Goal: Information Seeking & Learning: Find specific fact

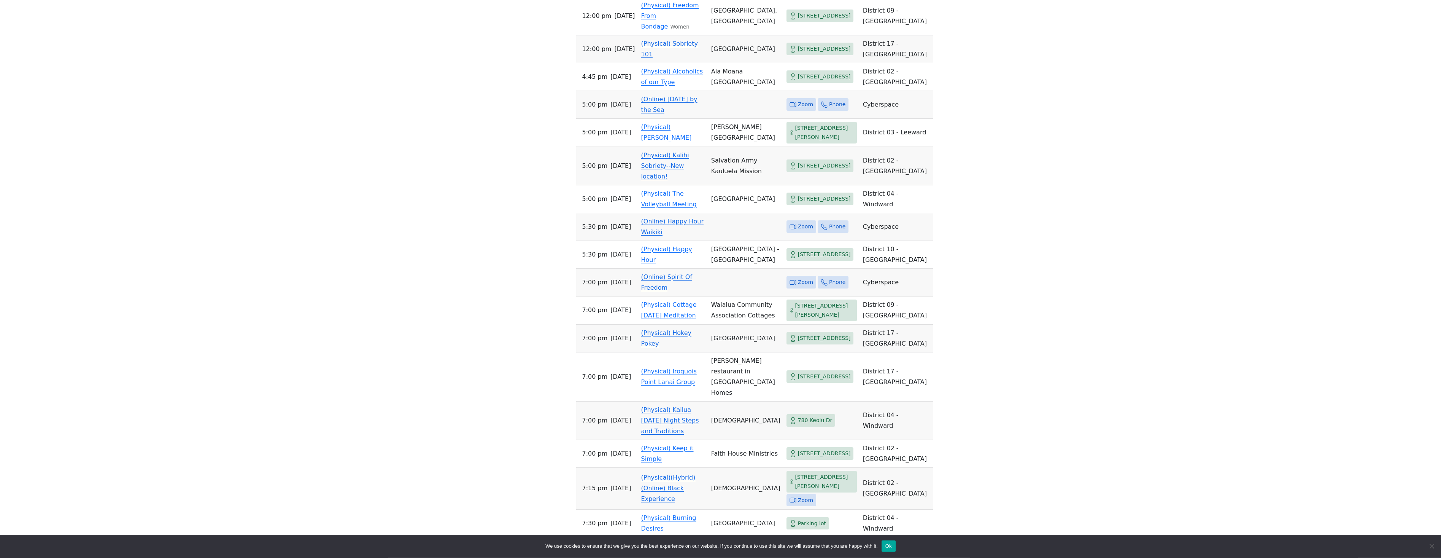
scroll to position [1203, 0]
click at [787, 231] on span "Zoom" at bounding box center [802, 224] width 30 height 13
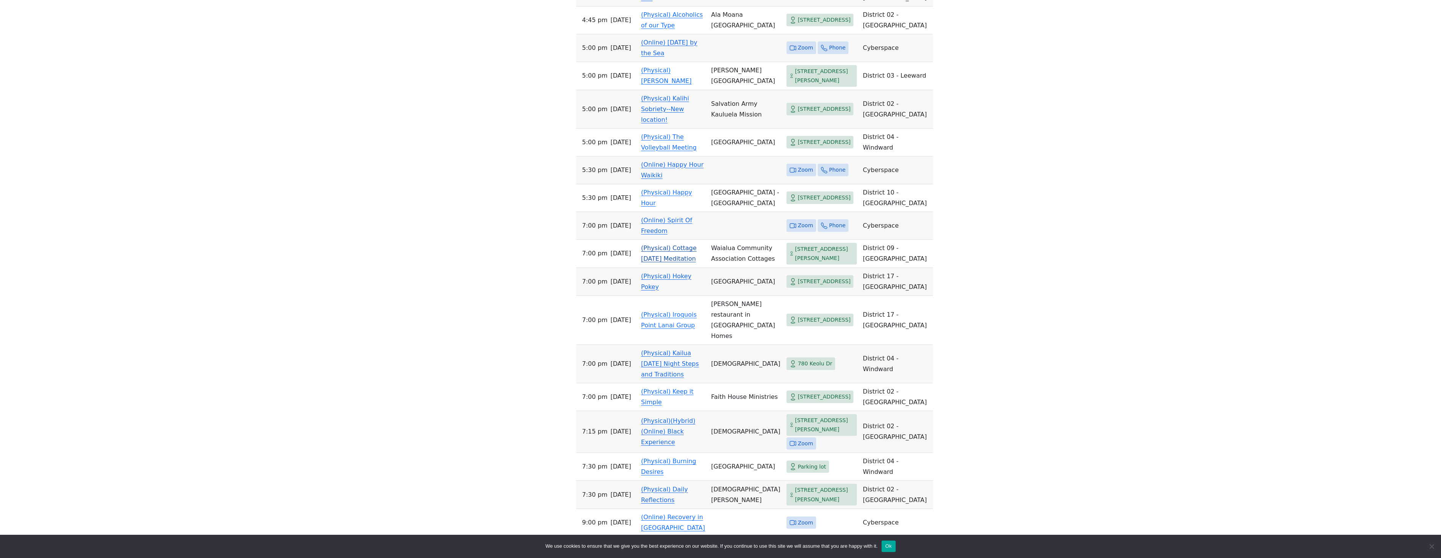
scroll to position [1255, 0]
click at [798, 233] on span "Zoom" at bounding box center [805, 228] width 15 height 10
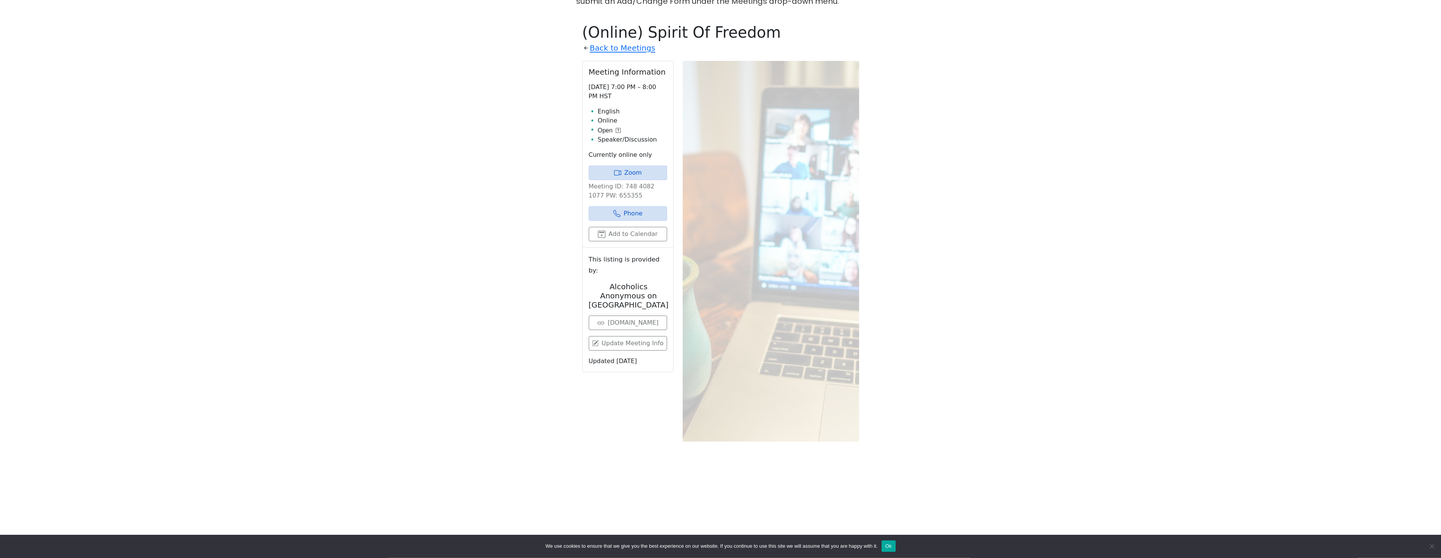
click at [613, 182] on p "Meeting ID: 748 4082 1077 PW: 655355" at bounding box center [628, 191] width 78 height 18
copy p "655355"
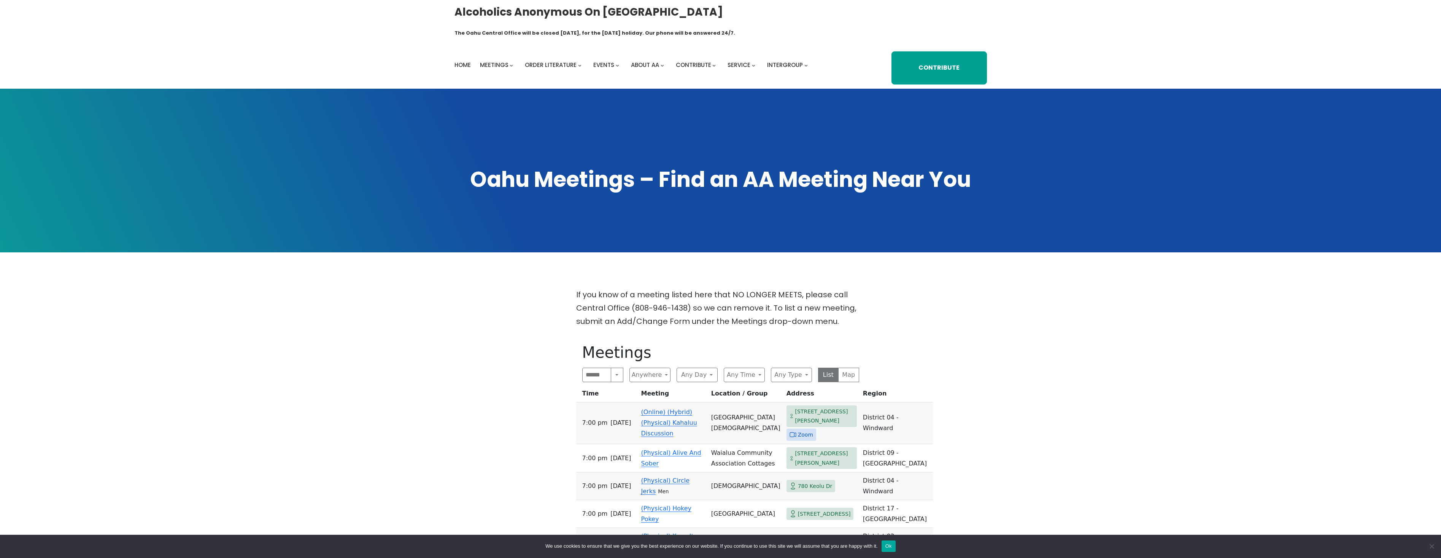
drag, startPoint x: 485, startPoint y: 110, endPoint x: 542, endPoint y: -24, distance: 145.8
click at [692, 367] on button "Any Day" at bounding box center [697, 374] width 41 height 14
click at [697, 494] on span "[DATE]" at bounding box center [692, 498] width 19 height 9
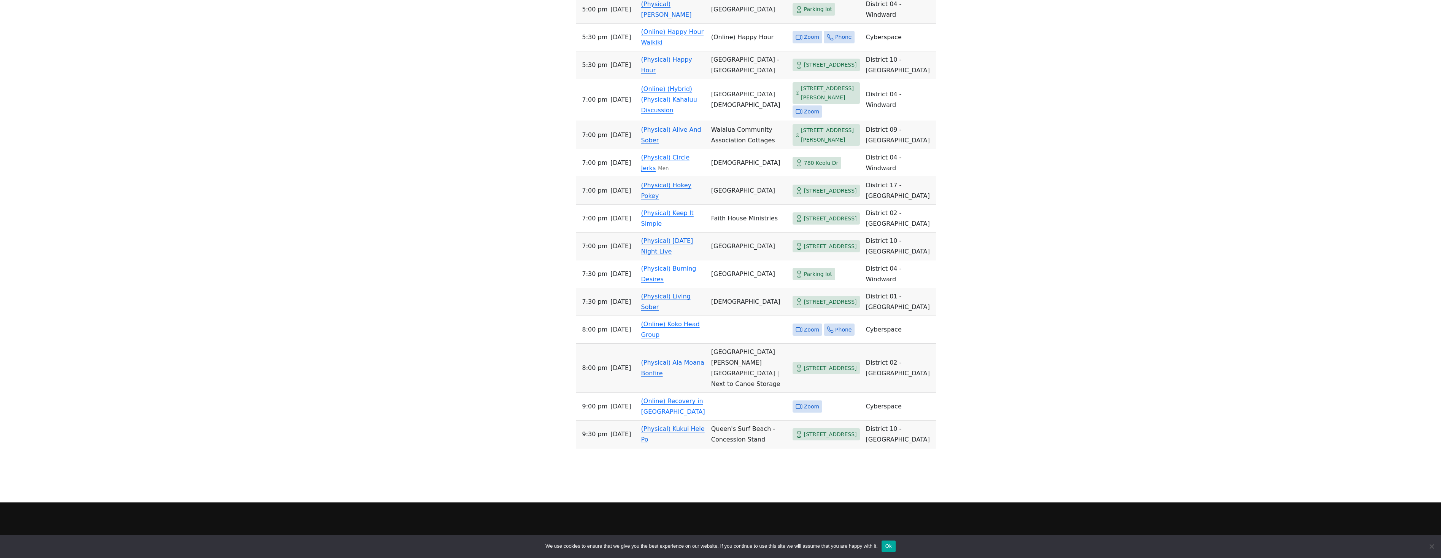
scroll to position [970, 0]
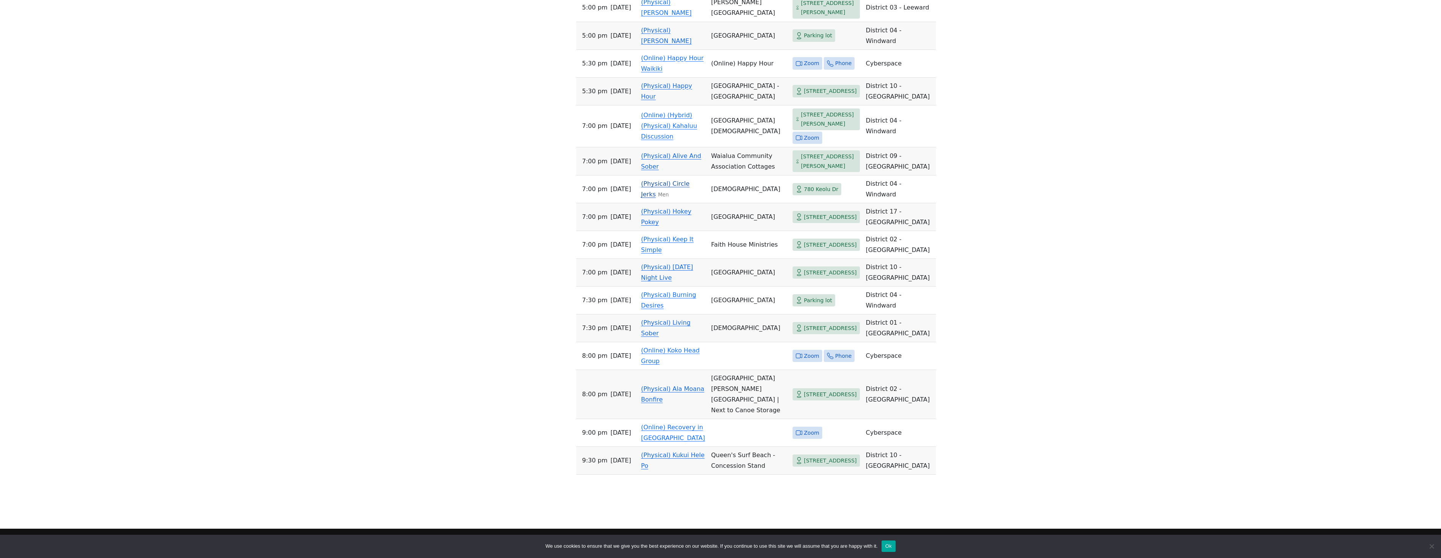
drag, startPoint x: 680, startPoint y: 291, endPoint x: 633, endPoint y: 273, distance: 50.7
click at [633, 203] on tr "7:00 PM [DATE] (Physical) Circle Jerks Men [DEMOGRAPHIC_DATA] [STREET_ADDRESS]" at bounding box center [756, 189] width 360 height 28
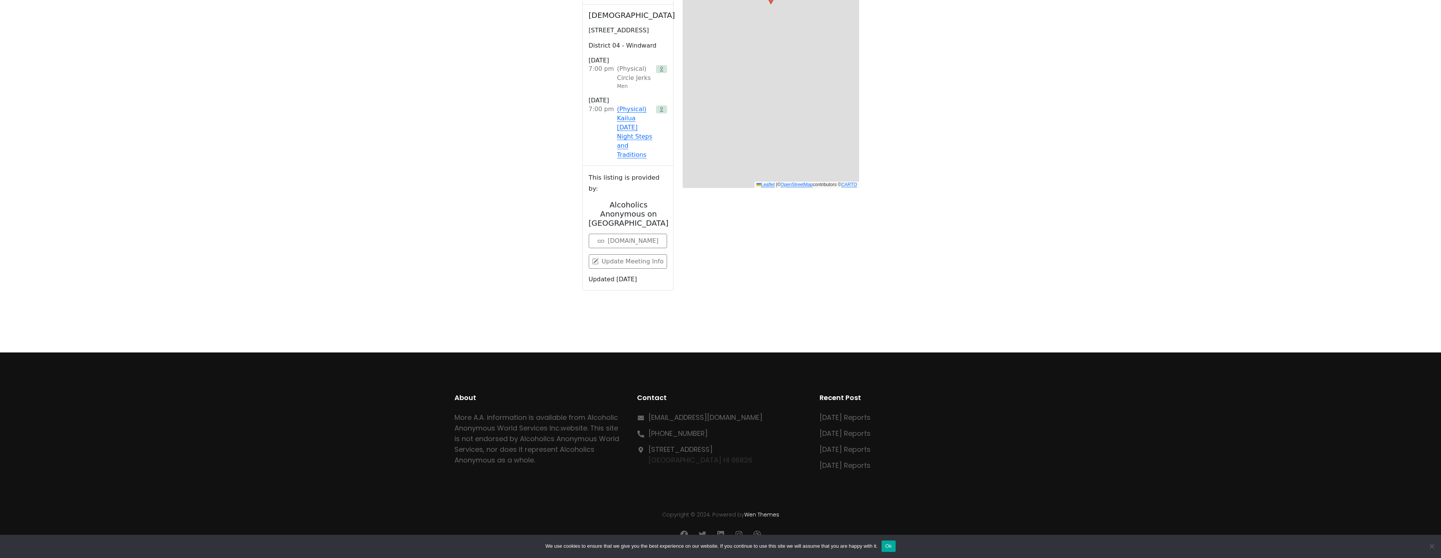
scroll to position [320, 0]
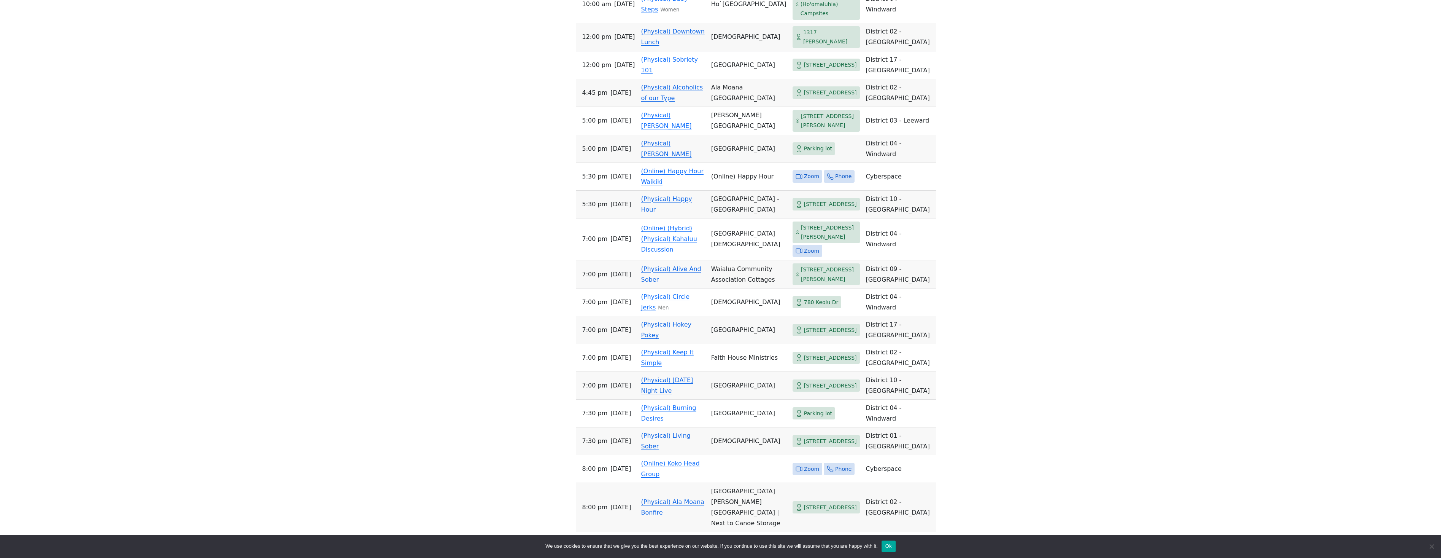
scroll to position [868, 0]
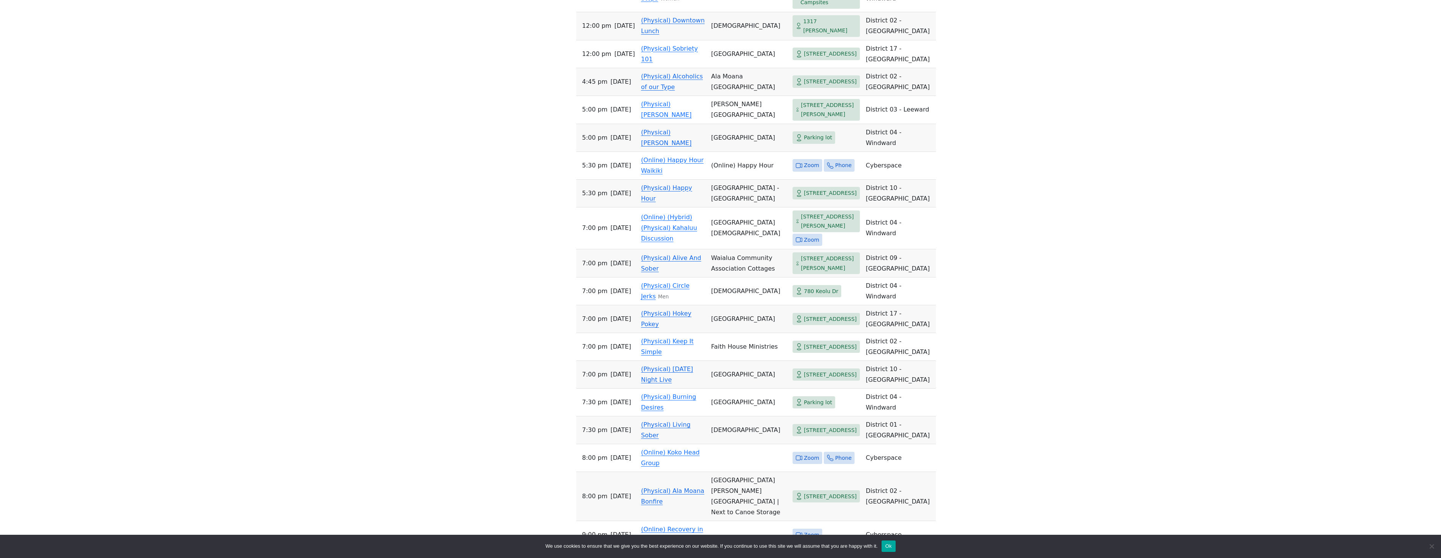
drag, startPoint x: 305, startPoint y: 225, endPoint x: 315, endPoint y: 243, distance: 20.9
click at [804, 244] on span "Zoom" at bounding box center [811, 240] width 15 height 10
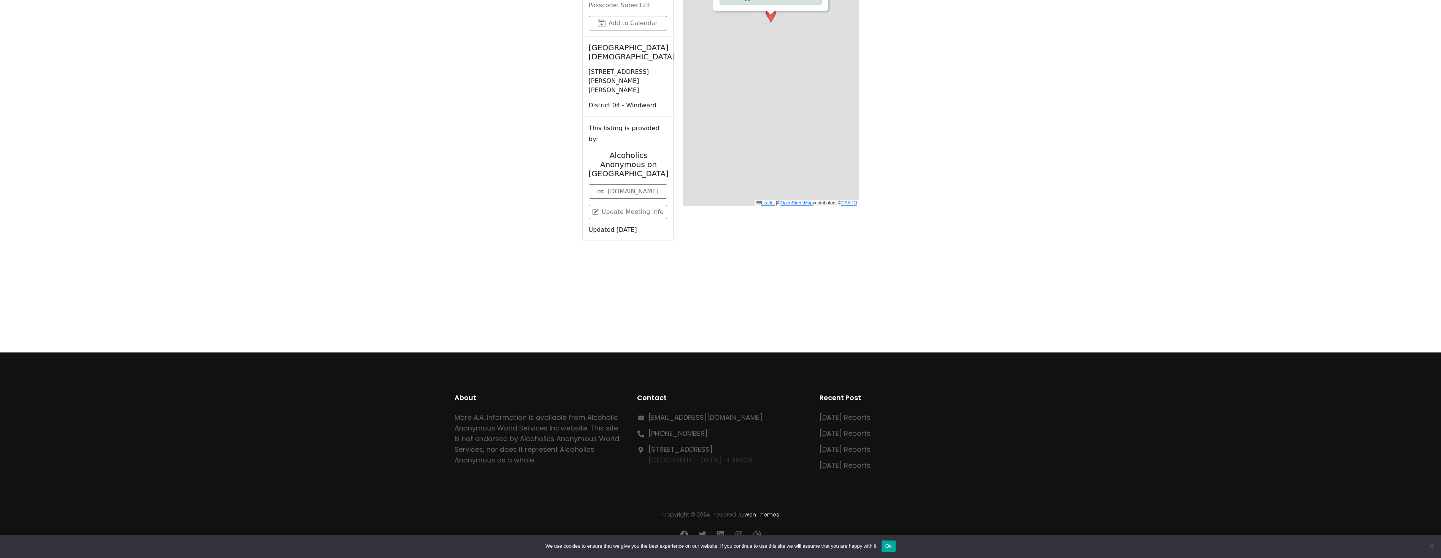
scroll to position [320, 0]
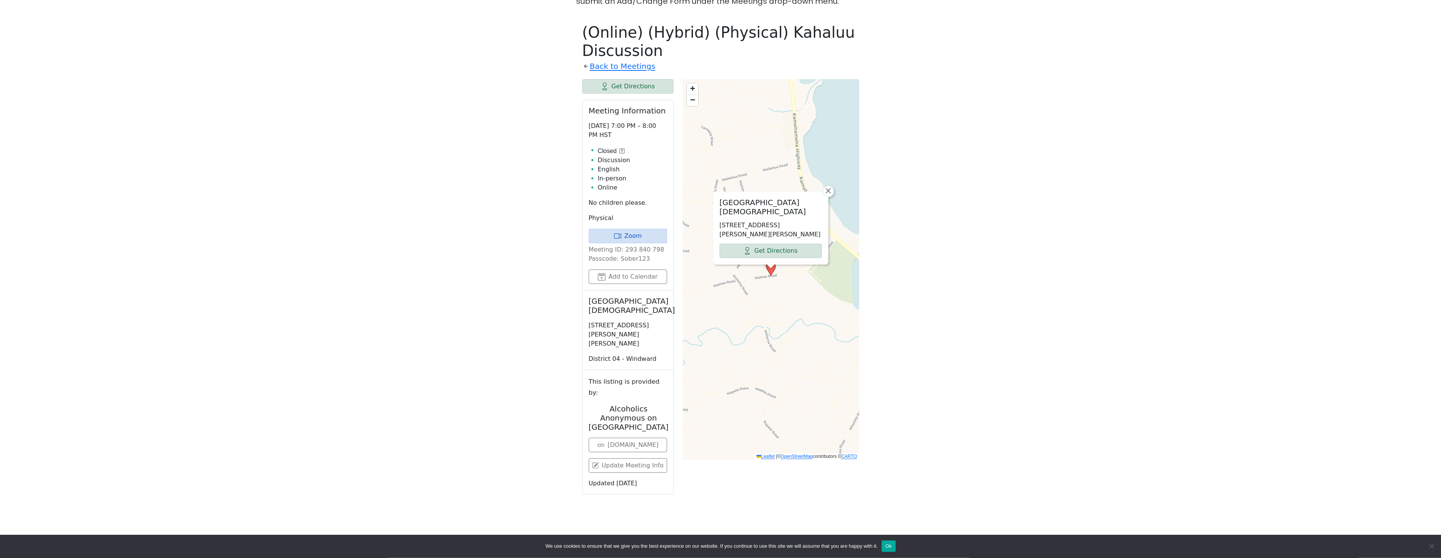
click at [623, 245] on p "Meeting ID: 293 840 798 Passcode: Sober123" at bounding box center [628, 254] width 78 height 18
copy p "Sober123"
click at [630, 229] on link "Zoom" at bounding box center [628, 236] width 78 height 14
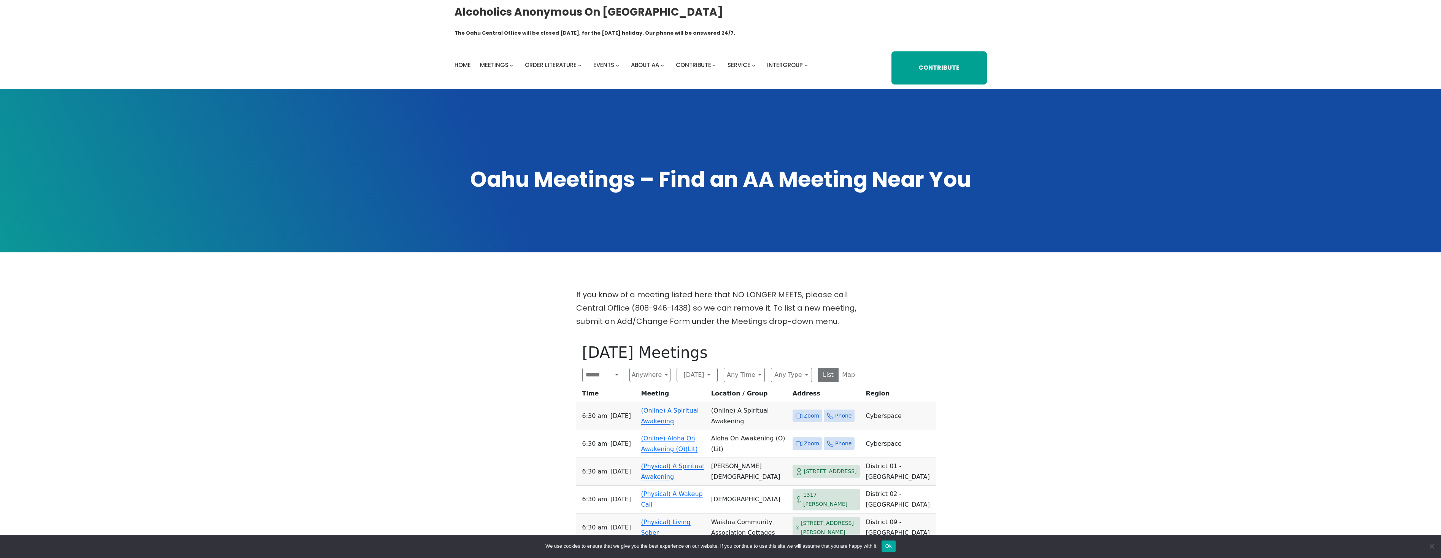
drag, startPoint x: 409, startPoint y: 251, endPoint x: 491, endPoint y: 62, distance: 206.5
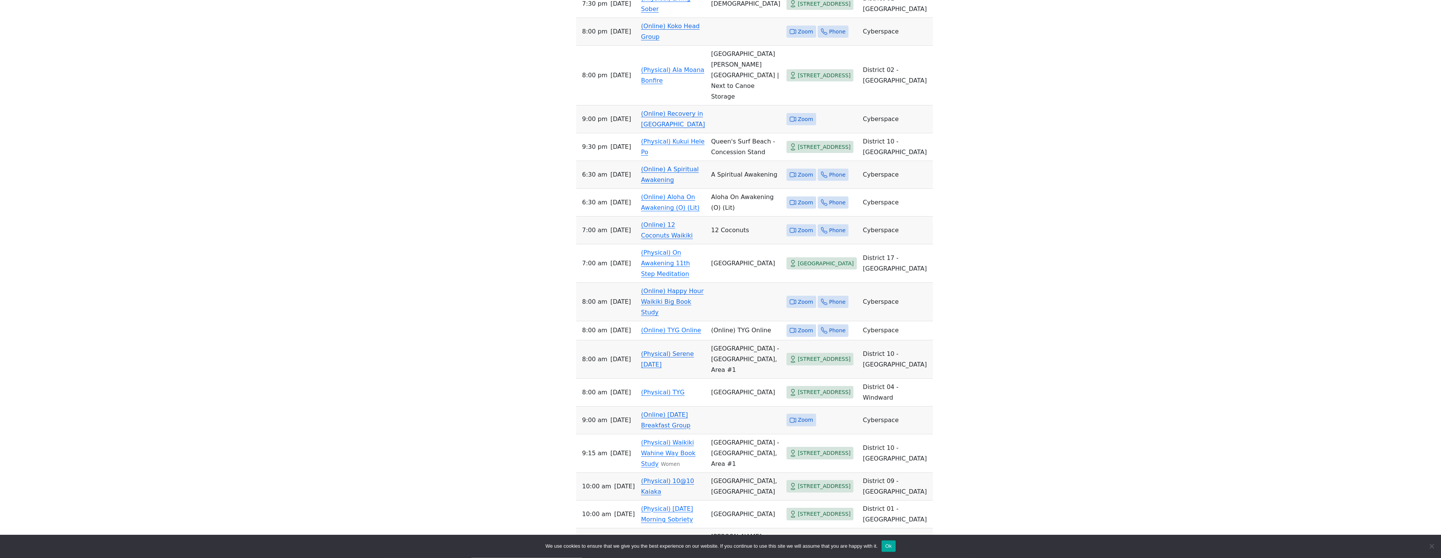
scroll to position [657, 0]
